Goal: Task Accomplishment & Management: Complete application form

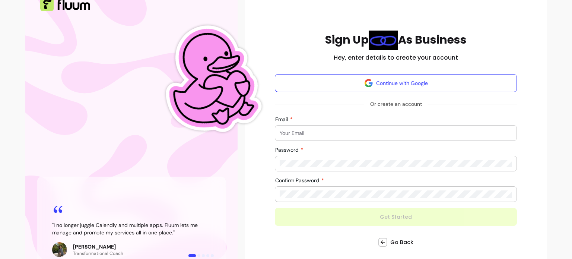
scroll to position [70, 0]
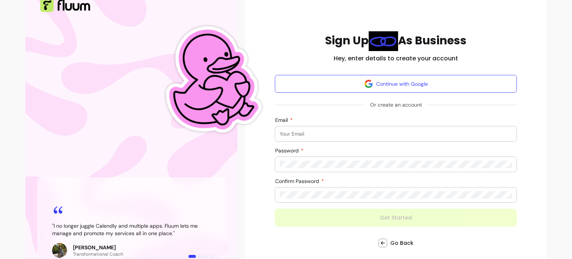
click at [312, 130] on input "Email" at bounding box center [396, 133] width 232 height 7
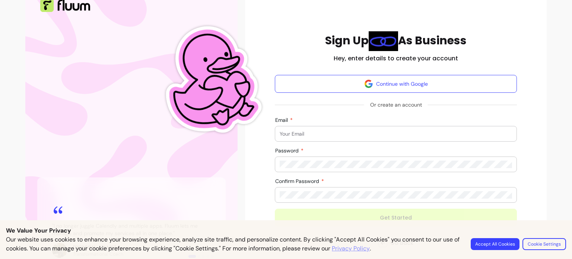
type input "virendrasinh.prof@gmail.com"
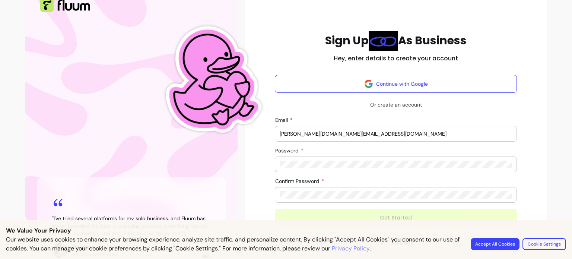
click at [275, 164] on div "Password" at bounding box center [395, 164] width 241 height 15
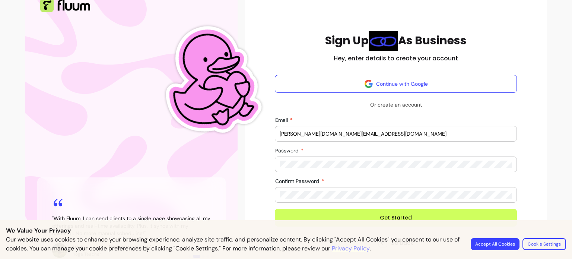
scroll to position [102, 0]
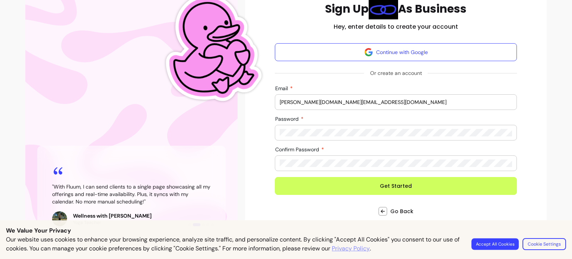
click at [509, 248] on button "Accept All Cookies" at bounding box center [494, 244] width 47 height 12
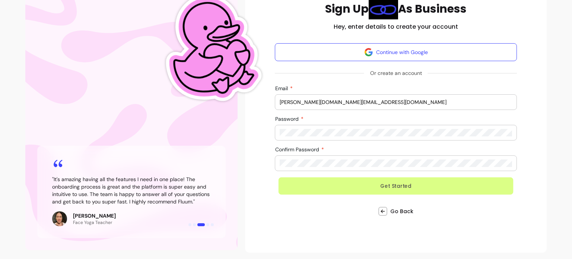
click at [377, 188] on button "Get Started" at bounding box center [395, 185] width 235 height 17
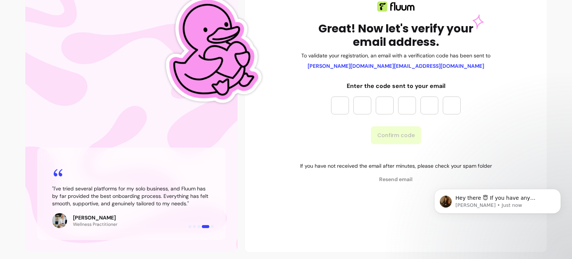
scroll to position [0, 0]
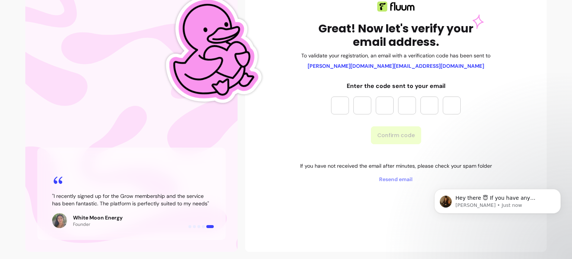
click at [336, 107] on input "Please enter OTP character 1" at bounding box center [340, 105] width 18 height 18
paste input "*"
type input "*"
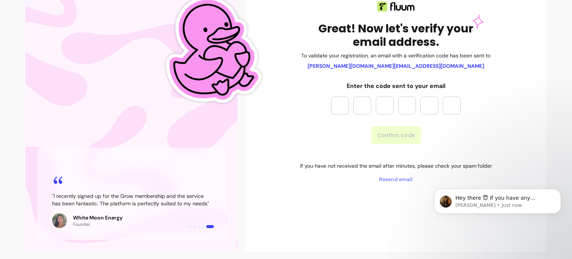
type input "*"
click at [388, 141] on button "Confirm code" at bounding box center [395, 135] width 49 height 17
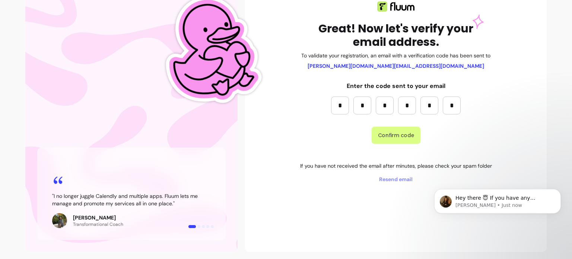
click at [401, 137] on button "Confirm code" at bounding box center [395, 135] width 49 height 17
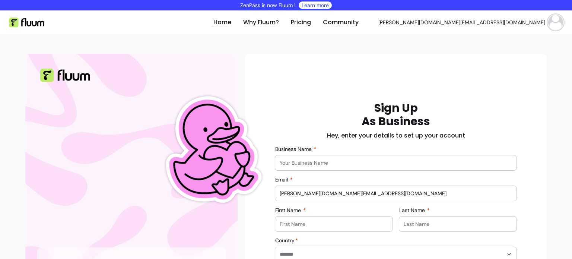
scroll to position [30, 0]
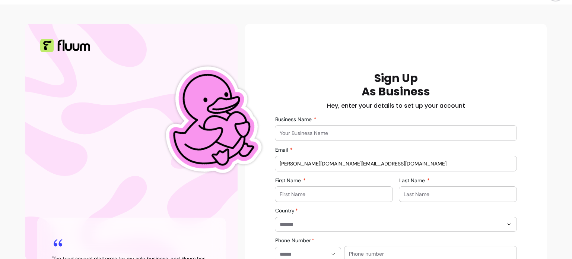
click at [375, 135] on input "Business Name" at bounding box center [396, 132] width 232 height 7
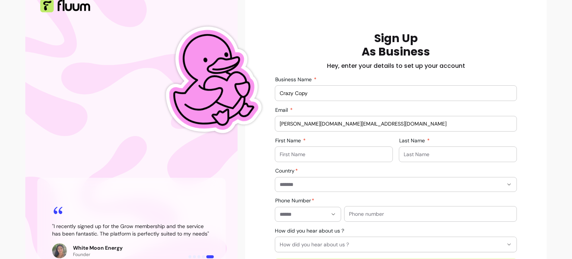
type input "Crazy Copy"
click at [368, 147] on div at bounding box center [334, 154] width 108 height 15
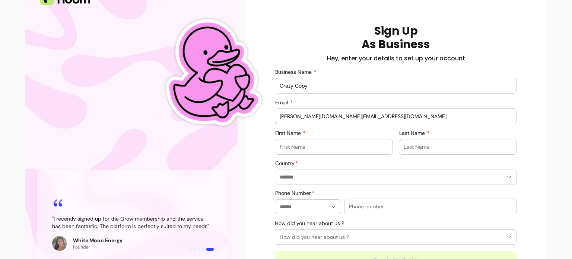
click at [367, 146] on input "First Name" at bounding box center [334, 146] width 108 height 7
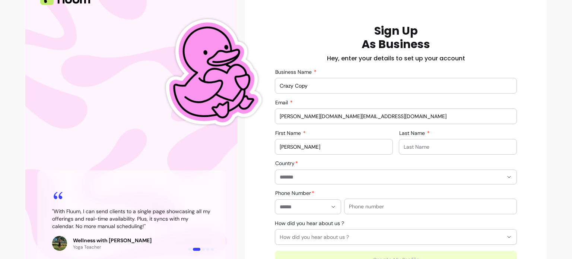
type input "Virendrasinh"
click at [452, 149] on input "Last Name" at bounding box center [458, 146] width 108 height 7
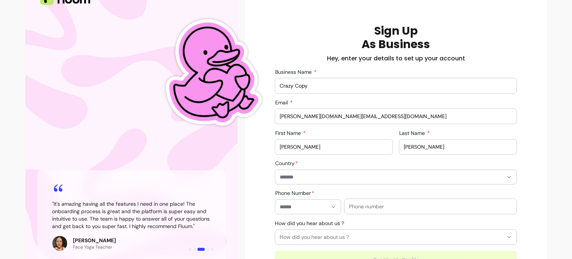
type input "Rana"
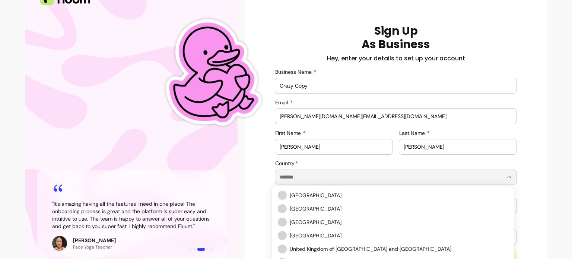
click at [356, 175] on input "Country" at bounding box center [385, 176] width 211 height 7
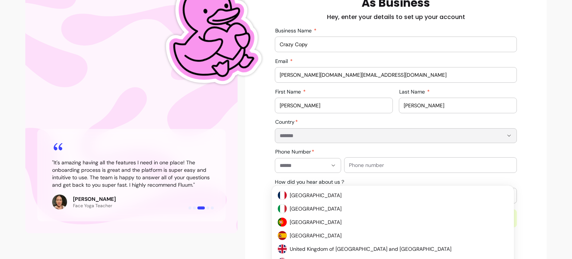
scroll to position [129, 0]
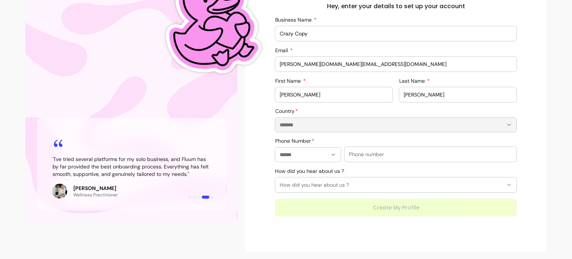
click at [289, 123] on input "Country" at bounding box center [385, 124] width 211 height 7
type input "*****"
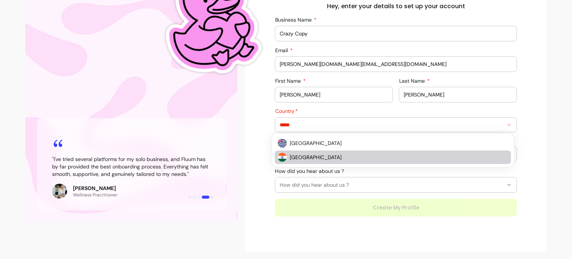
click at [329, 152] on li "India" at bounding box center [393, 156] width 236 height 13
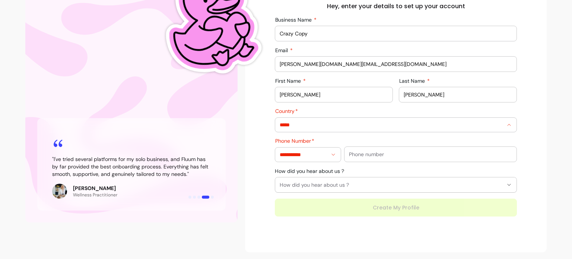
type input "**********"
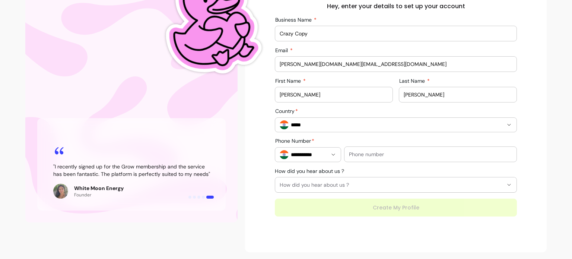
click at [370, 156] on input "text" at bounding box center [430, 153] width 163 height 7
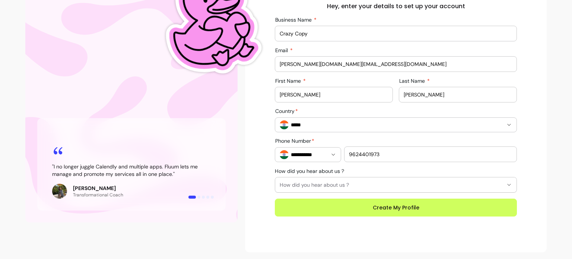
type input "9624401973"
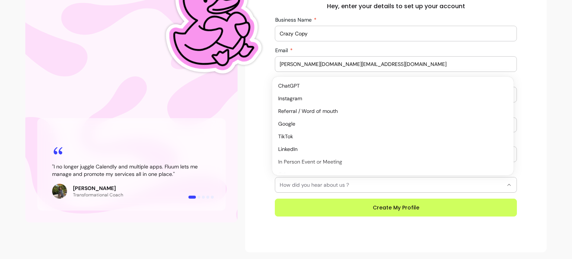
click at [344, 185] on span "How did you hear about us ?" at bounding box center [391, 184] width 223 height 7
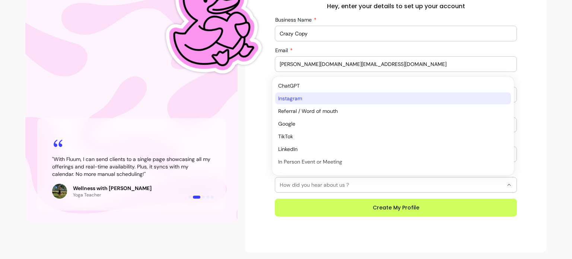
click at [326, 100] on span "Instagram" at bounding box center [389, 98] width 222 height 7
select select "*********"
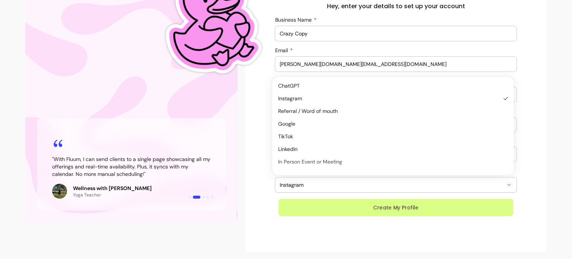
click at [367, 202] on button "Create My Profile" at bounding box center [395, 207] width 235 height 17
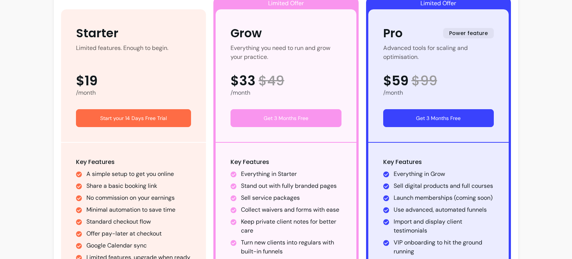
scroll to position [133, 0]
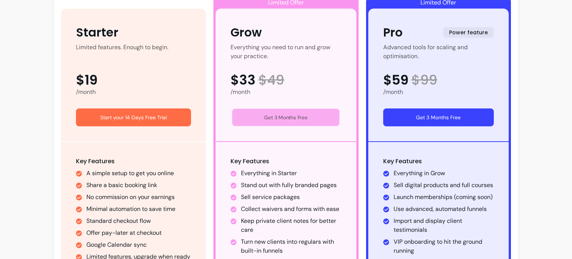
click at [289, 117] on button "Get 3 Months Free" at bounding box center [285, 117] width 107 height 17
